Goal: Information Seeking & Learning: Find specific fact

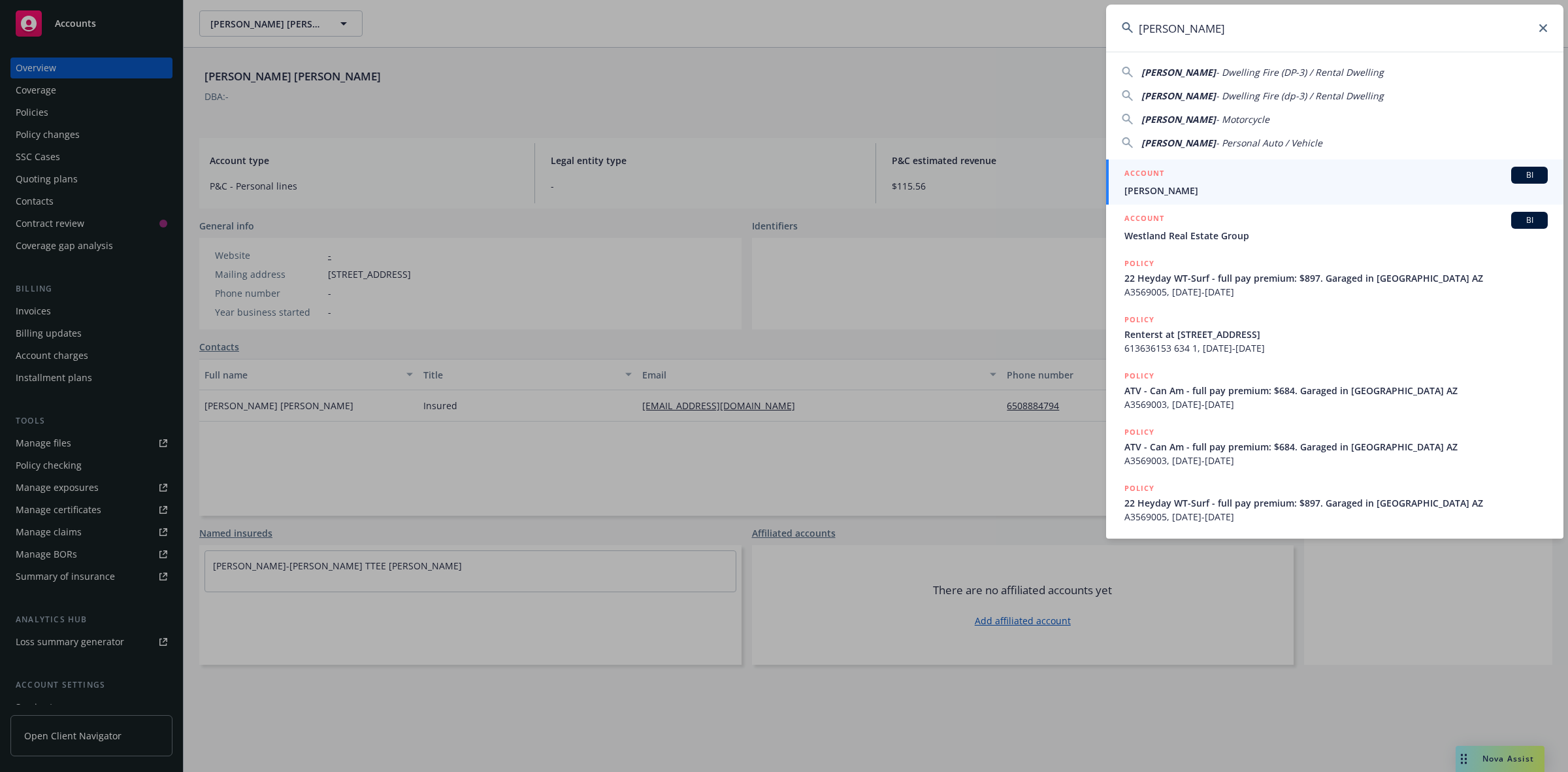
type input "[PERSON_NAME]"
click at [1210, 181] on div "ACCOUNT BI" at bounding box center [1336, 175] width 424 height 17
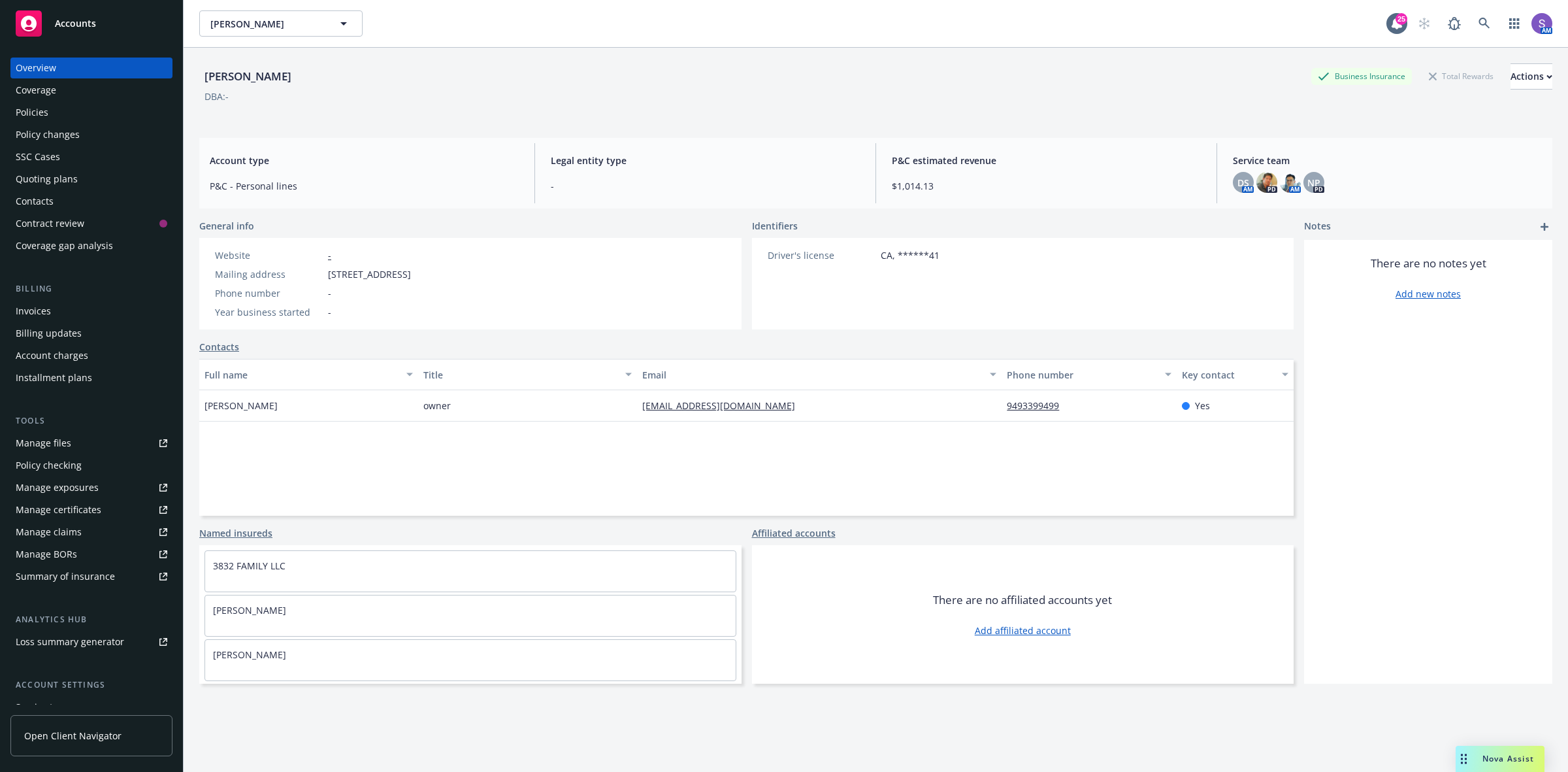
click at [41, 112] on div "Policies" at bounding box center [32, 112] width 32 height 21
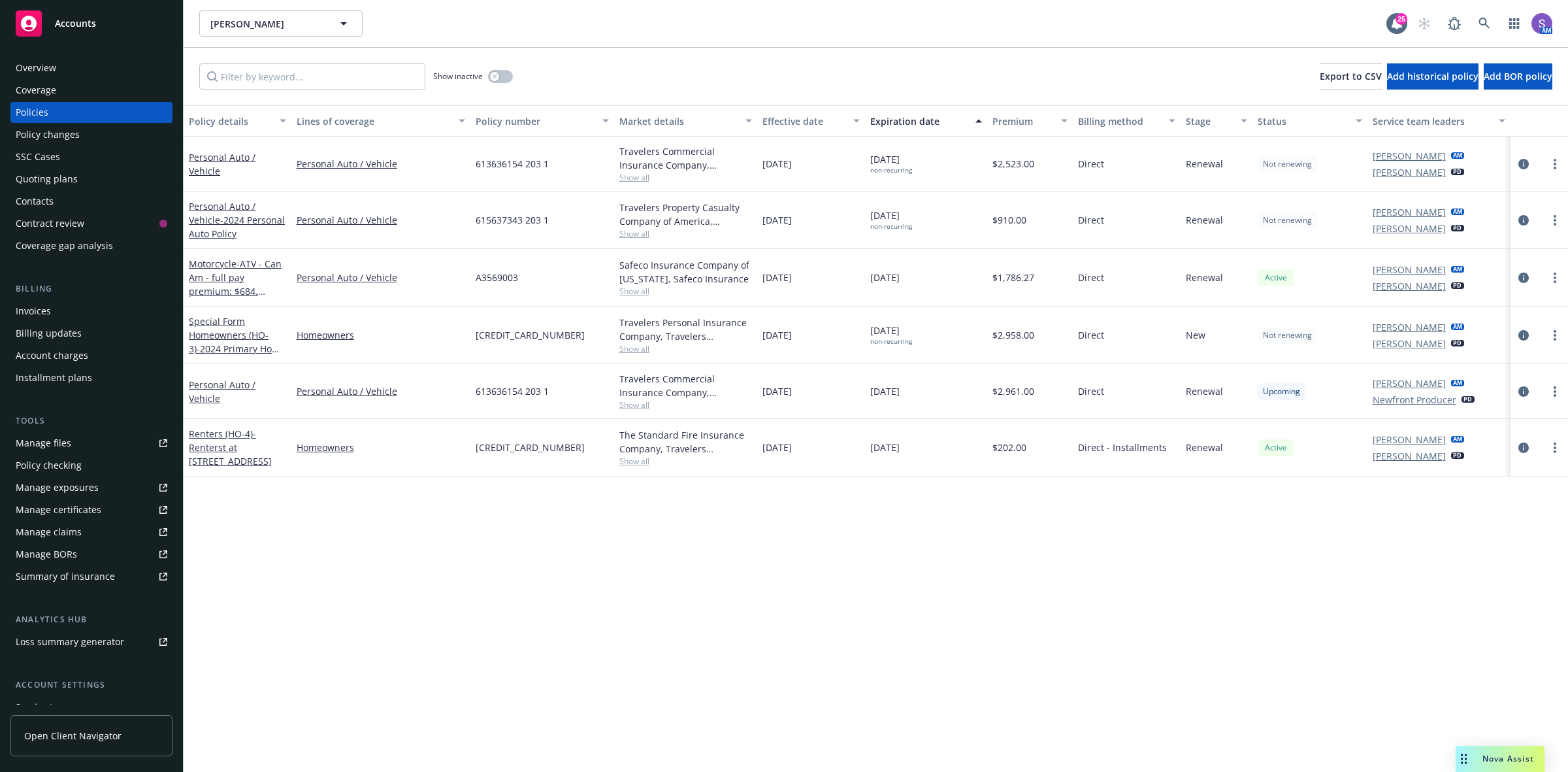
click at [497, 221] on span "615637343 203 1" at bounding box center [513, 220] width 73 height 14
copy span "615637343 203 1"
click at [573, 248] on div "615637343 203 1" at bounding box center [542, 220] width 143 height 57
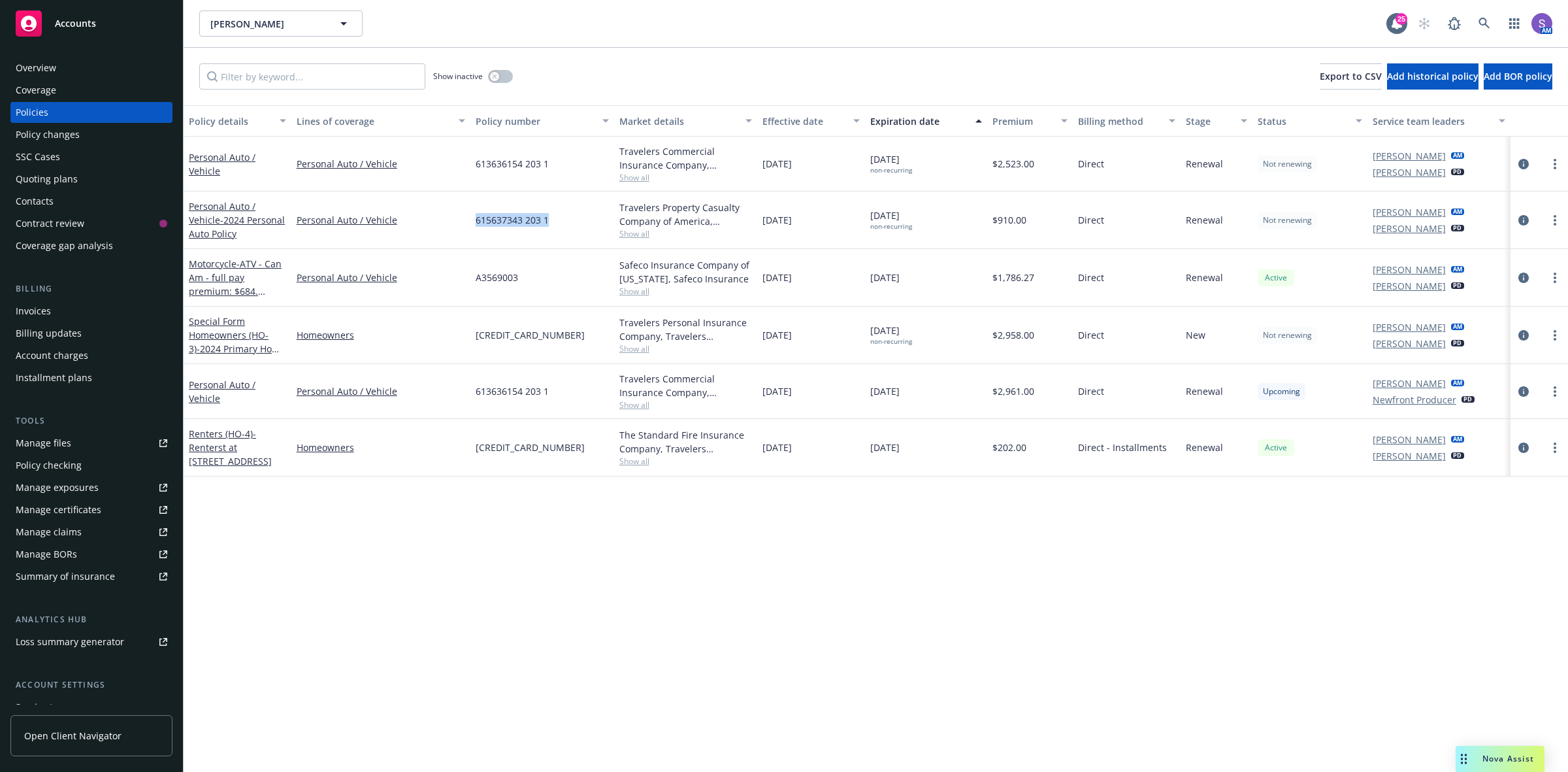
drag, startPoint x: 576, startPoint y: 232, endPoint x: 458, endPoint y: 229, distance: 118.0
click at [458, 229] on div "Personal Auto / Vehicle - 2024 Personal Auto Policy Personal Auto / Vehicle 615…" at bounding box center [875, 220] width 1385 height 57
copy div "615637343 203 1"
click at [1485, 19] on icon at bounding box center [1485, 23] width 11 height 11
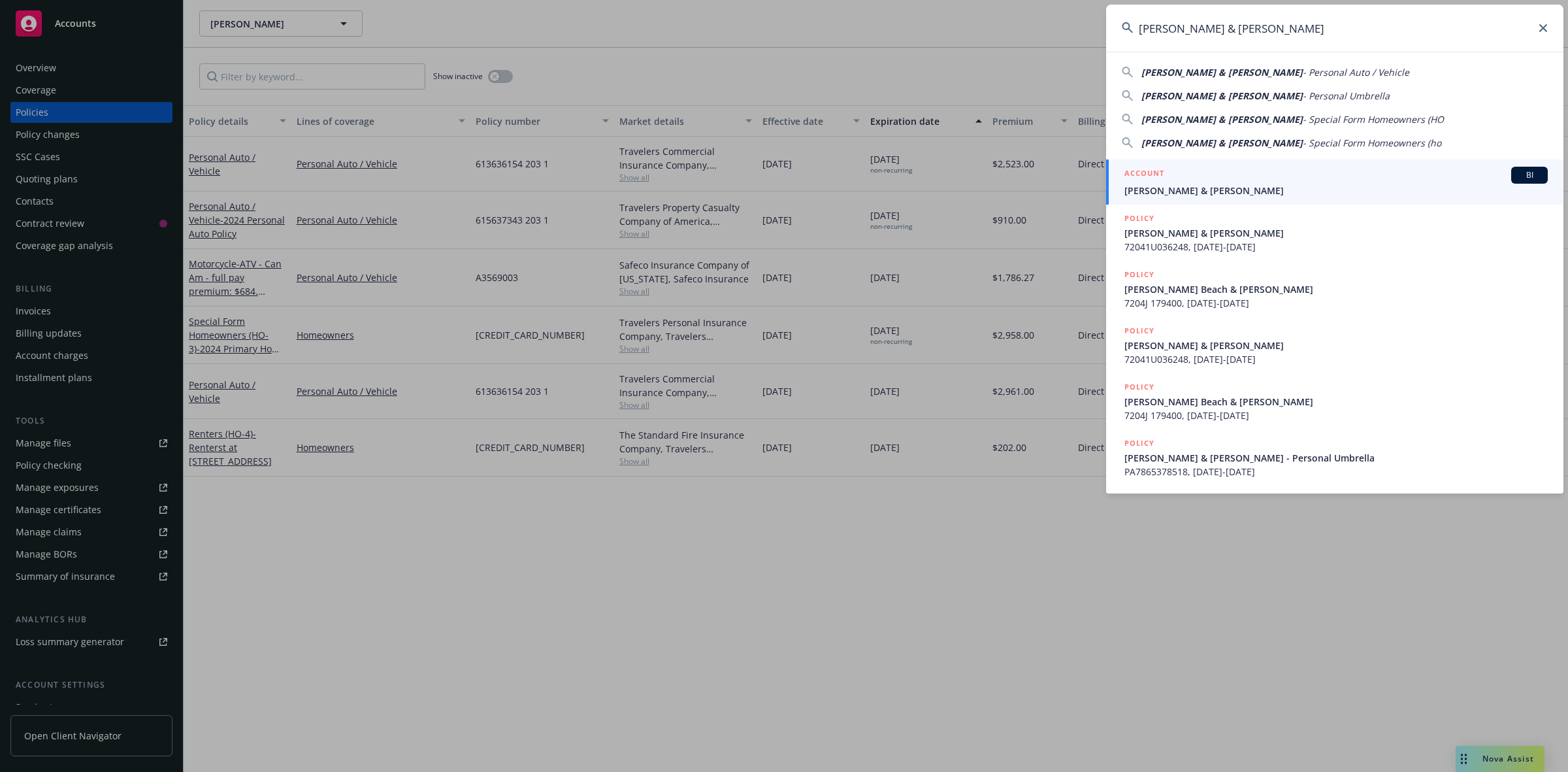
type input "[PERSON_NAME] & [PERSON_NAME]"
click at [1165, 188] on span "[PERSON_NAME] & [PERSON_NAME]" at bounding box center [1336, 190] width 424 height 14
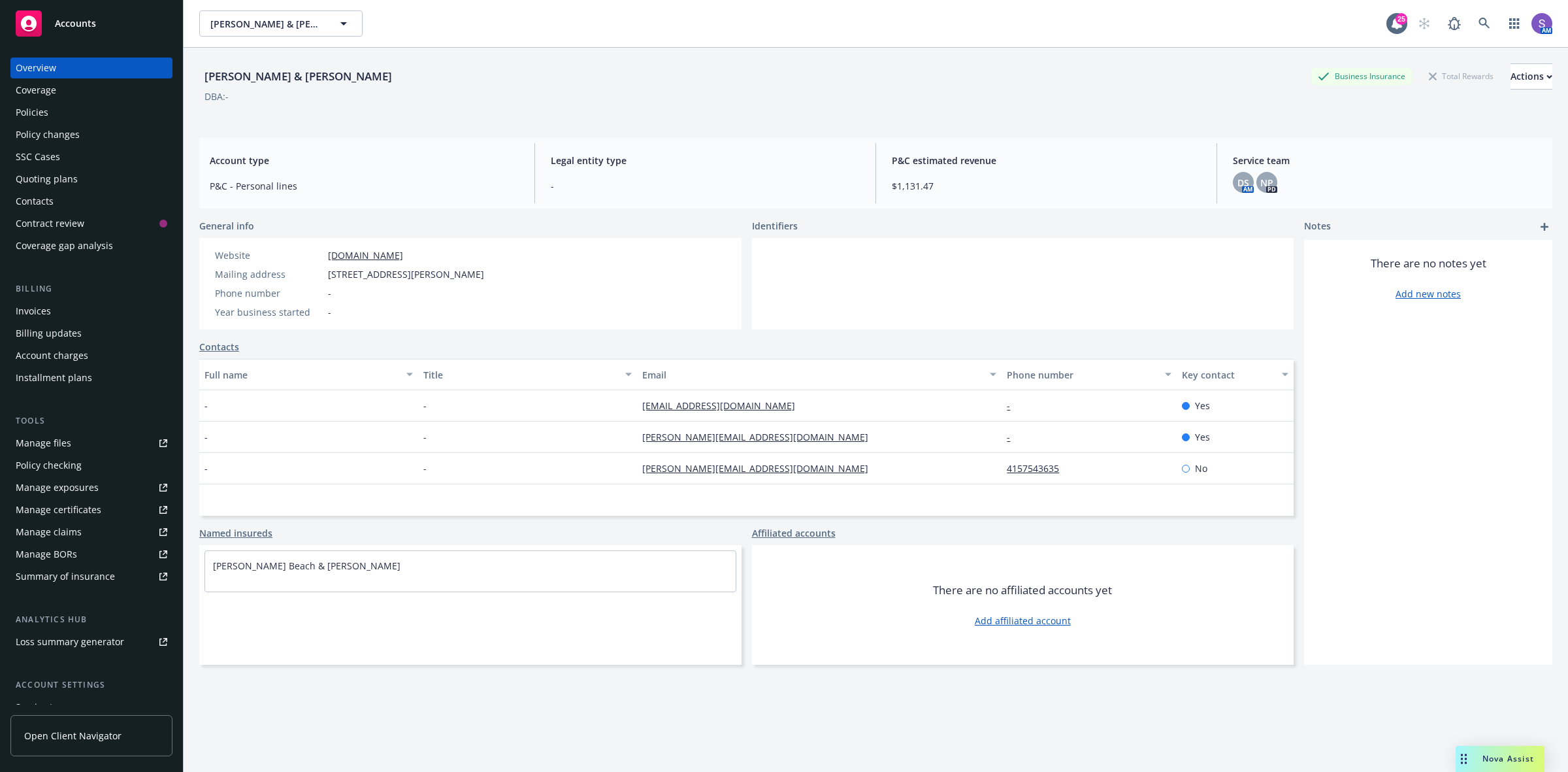
click at [41, 103] on div "Policies" at bounding box center [32, 112] width 32 height 21
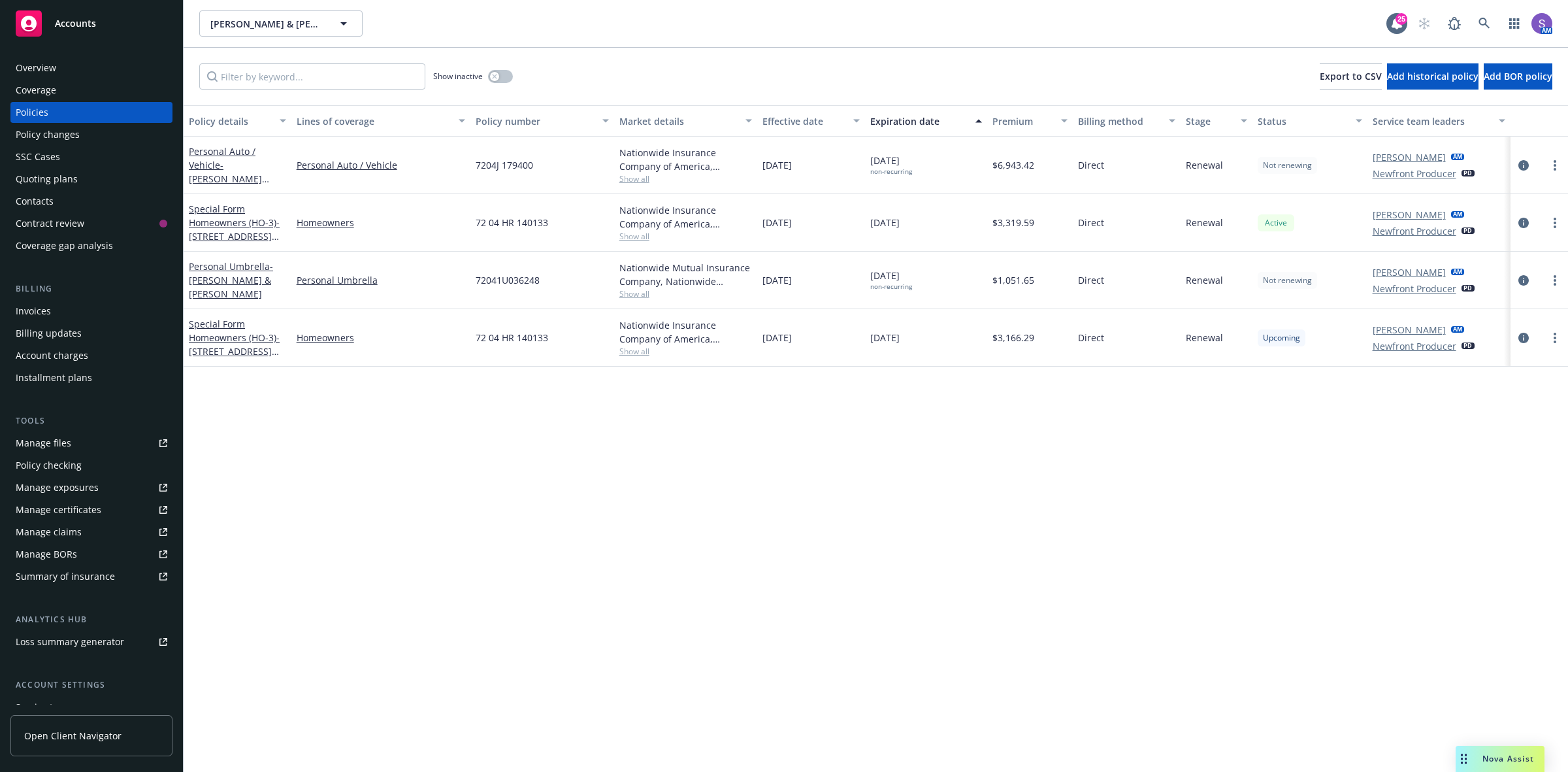
click at [486, 161] on span "7204J 179400" at bounding box center [504, 165] width 57 height 14
copy span "7204J 179400"
click at [550, 184] on div "7204J 179400" at bounding box center [542, 165] width 143 height 57
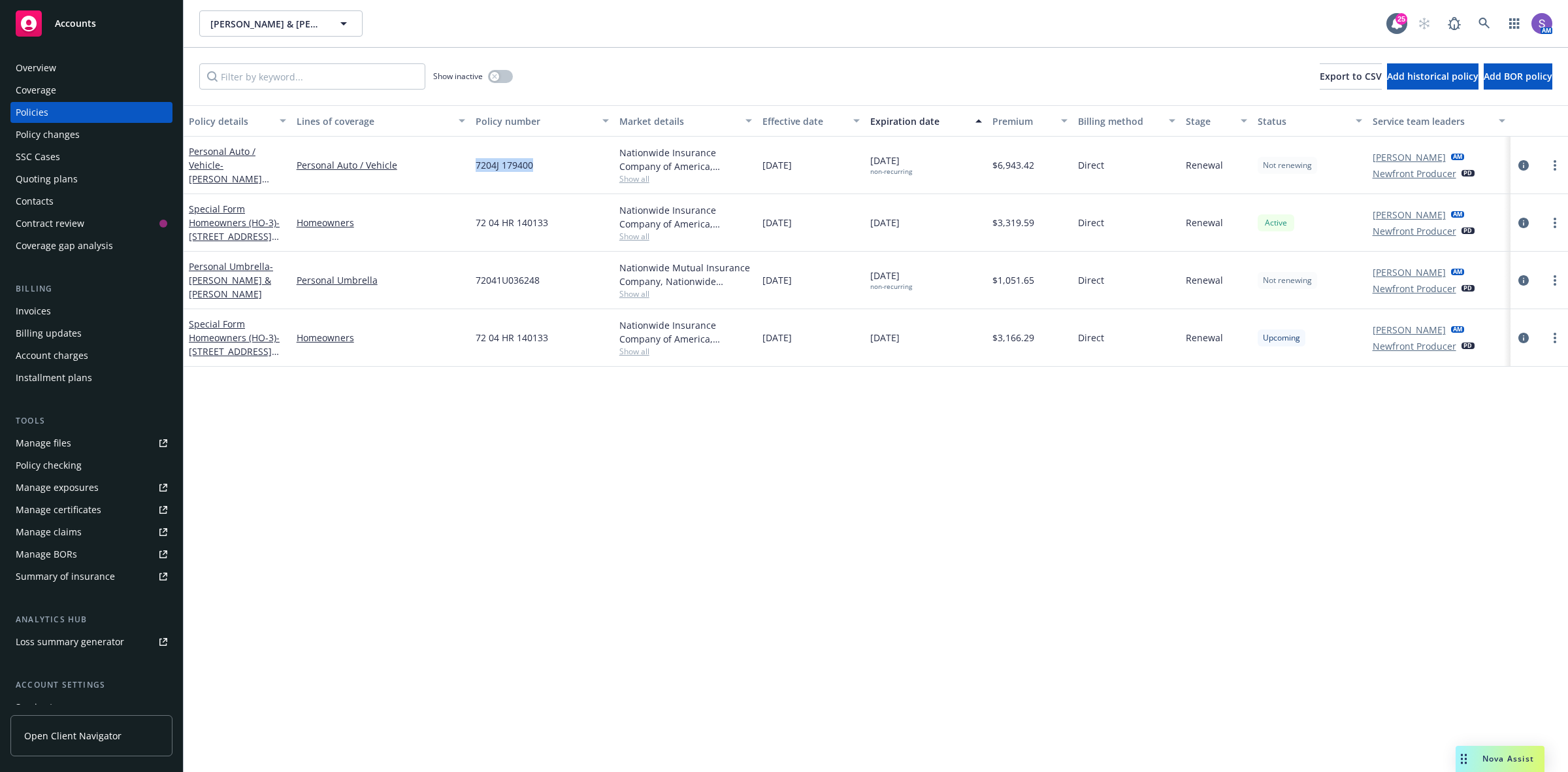
drag, startPoint x: 554, startPoint y: 172, endPoint x: 468, endPoint y: 164, distance: 86.4
click at [468, 164] on div "Personal Auto / Vehicle - [PERSON_NAME] & [PERSON_NAME] Personal Auto / Vehicle…" at bounding box center [875, 165] width 1385 height 57
copy div "7204J 179400"
click at [1487, 23] on icon at bounding box center [1485, 23] width 12 height 12
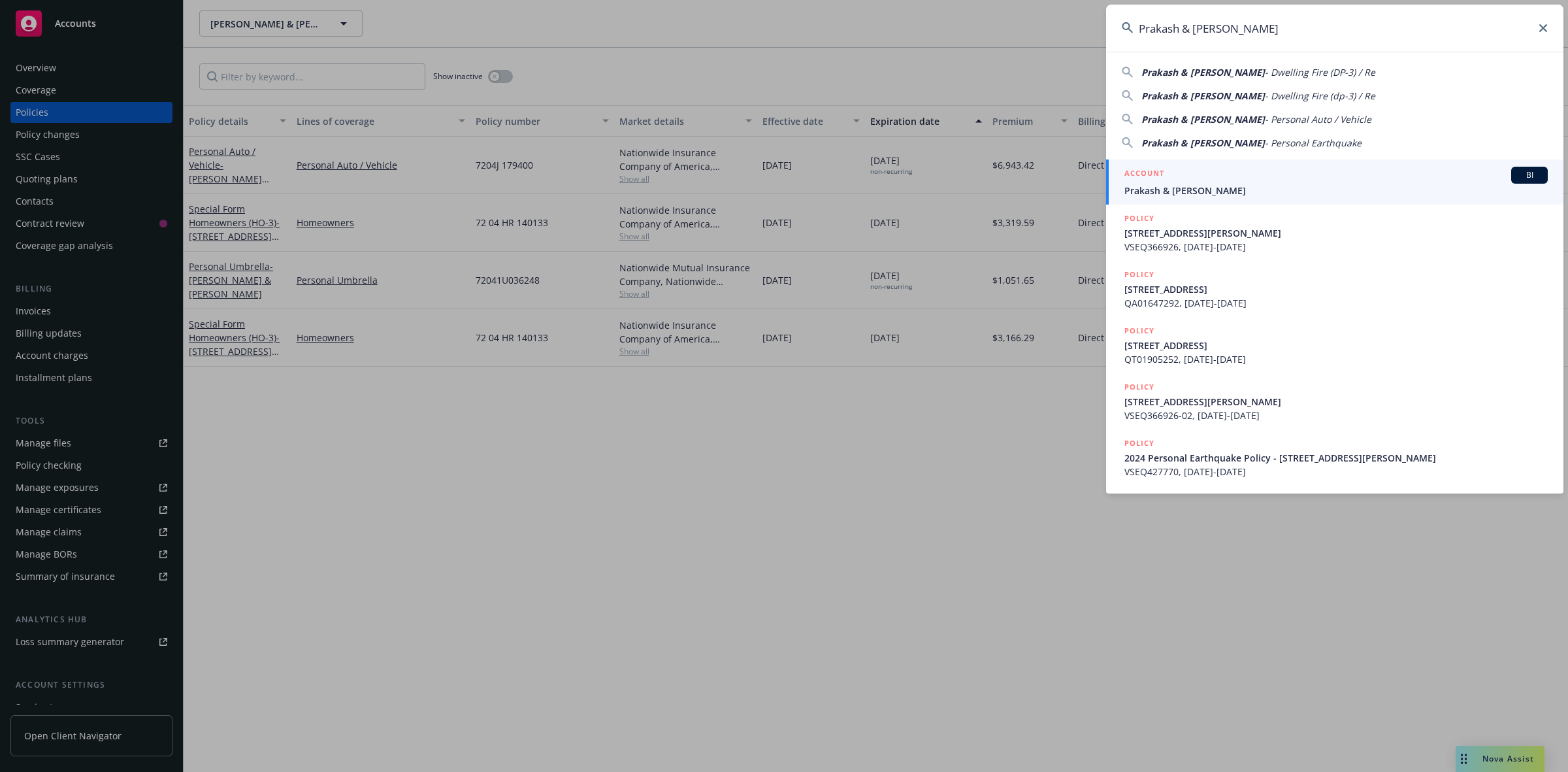
type input "Prakash & [PERSON_NAME]"
click at [1170, 188] on span "Prakash & [PERSON_NAME]" at bounding box center [1336, 190] width 424 height 14
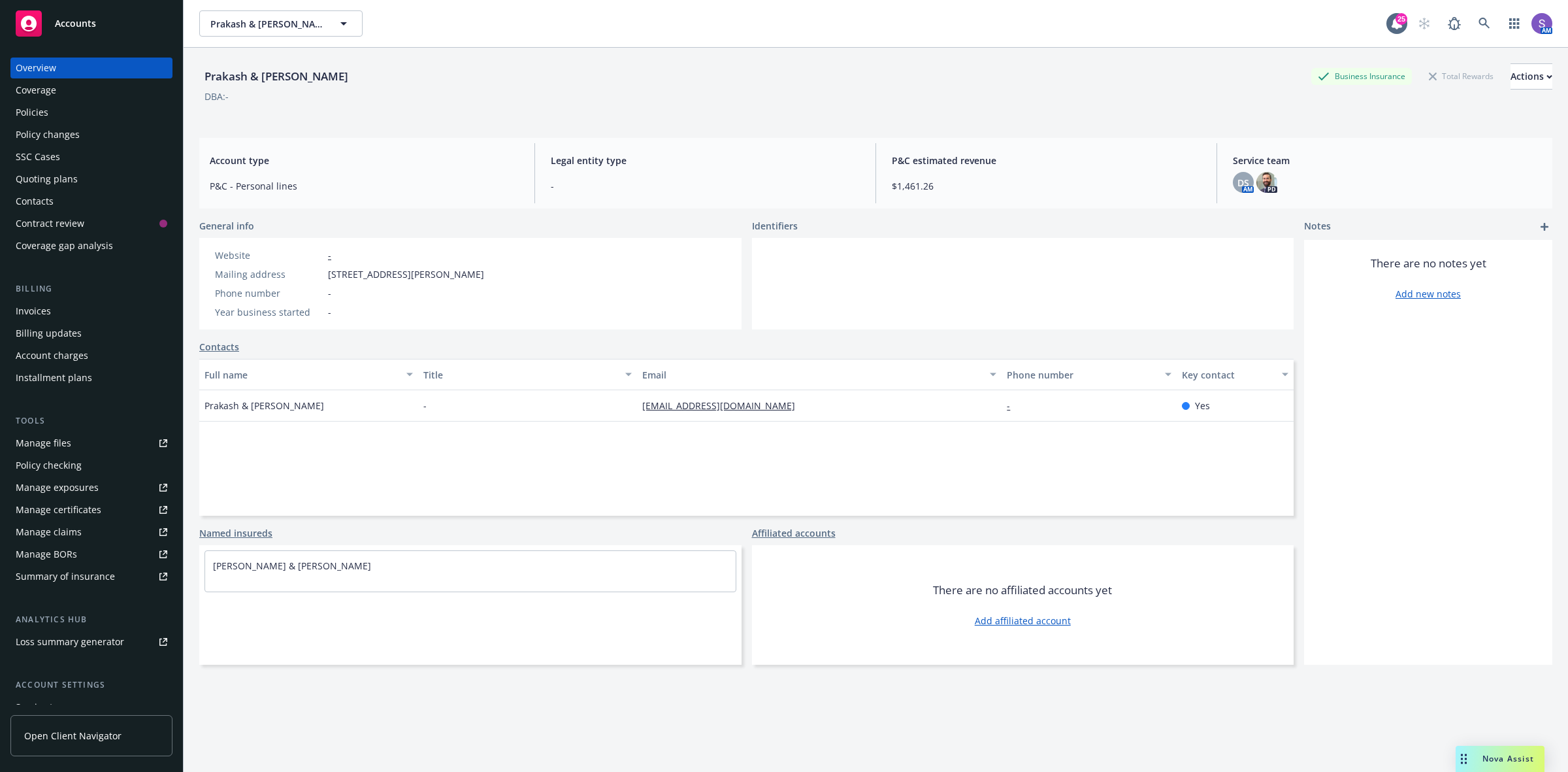
click at [25, 117] on div "Policies" at bounding box center [32, 112] width 32 height 21
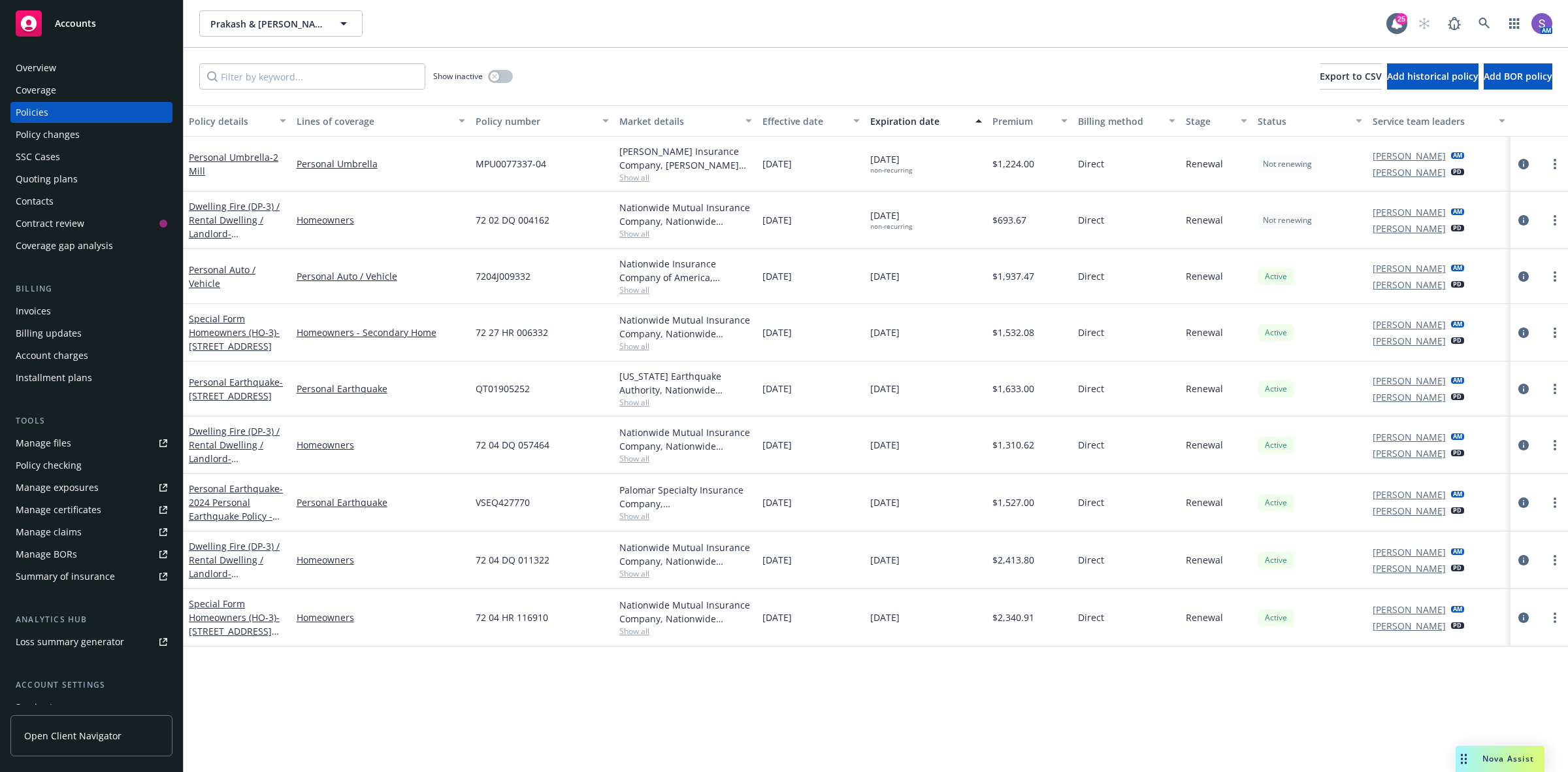
click at [516, 219] on span "72 02 DQ 004162" at bounding box center [513, 220] width 74 height 14
copy span "72 02 DQ 004162"
